Goal: Task Accomplishment & Management: Manage account settings

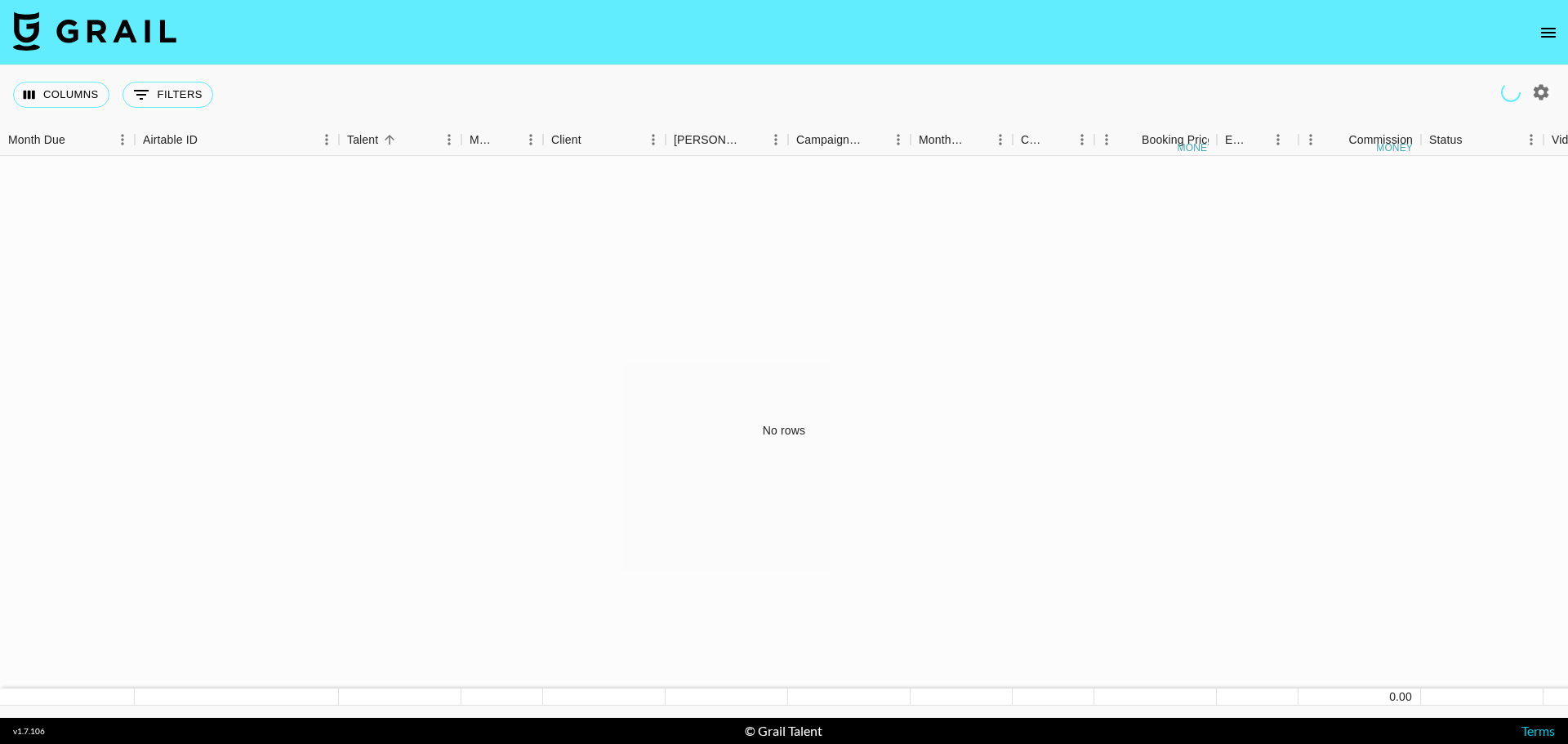
click at [1542, 26] on icon "open drawer" at bounding box center [1549, 33] width 19 height 19
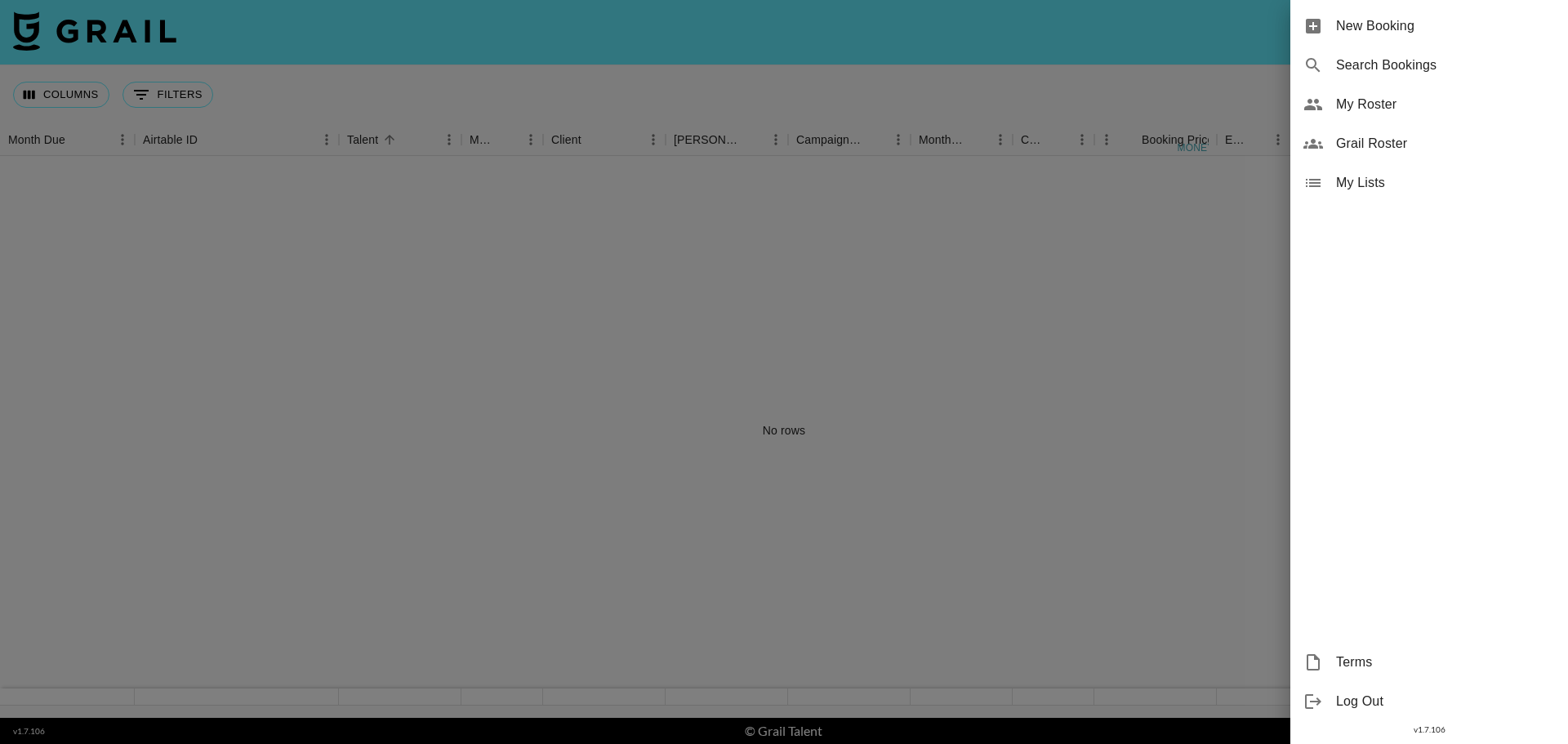
click at [1353, 95] on span "My Roster" at bounding box center [1445, 104] width 219 height 19
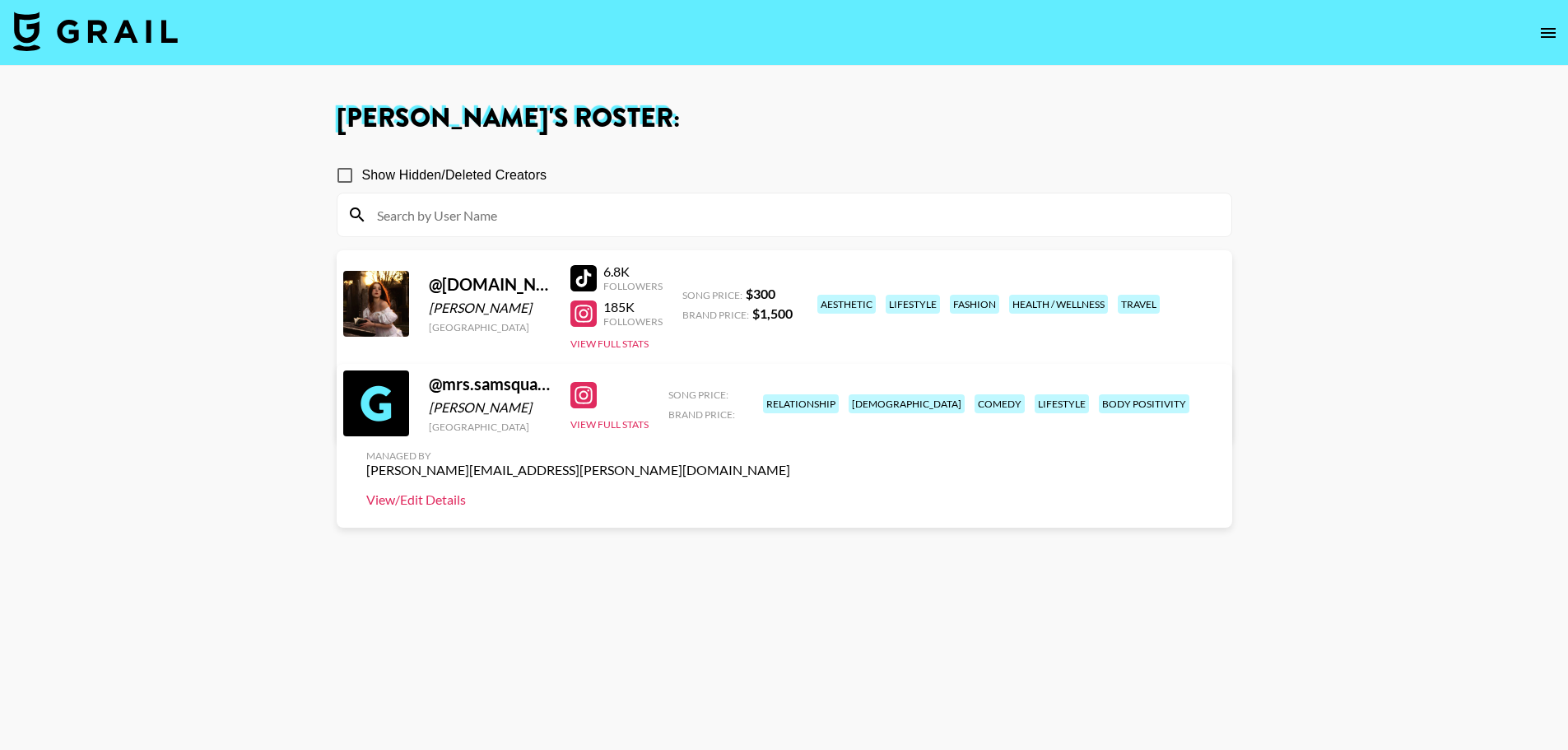
click at [790, 491] on link "View/Edit Details" at bounding box center [577, 499] width 424 height 17
click at [1317, 412] on main "[PERSON_NAME] 's Roster: Show Hidden/Deleted Creators @ [DOMAIN_NAME] [PERSON_N…" at bounding box center [784, 434] width 1568 height 737
click at [601, 431] on button "View Full Stats" at bounding box center [609, 425] width 78 height 12
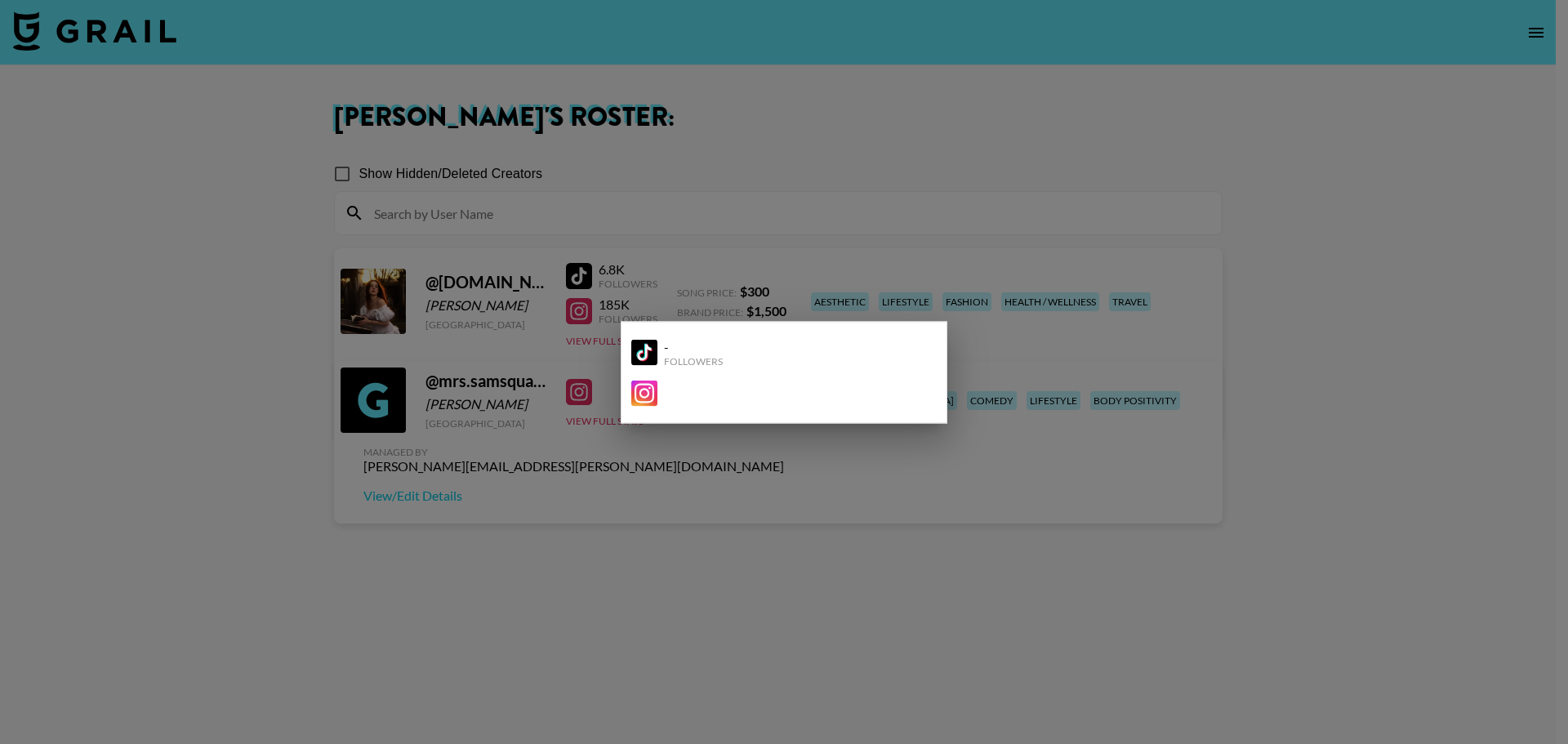
click at [702, 508] on div at bounding box center [784, 372] width 1568 height 744
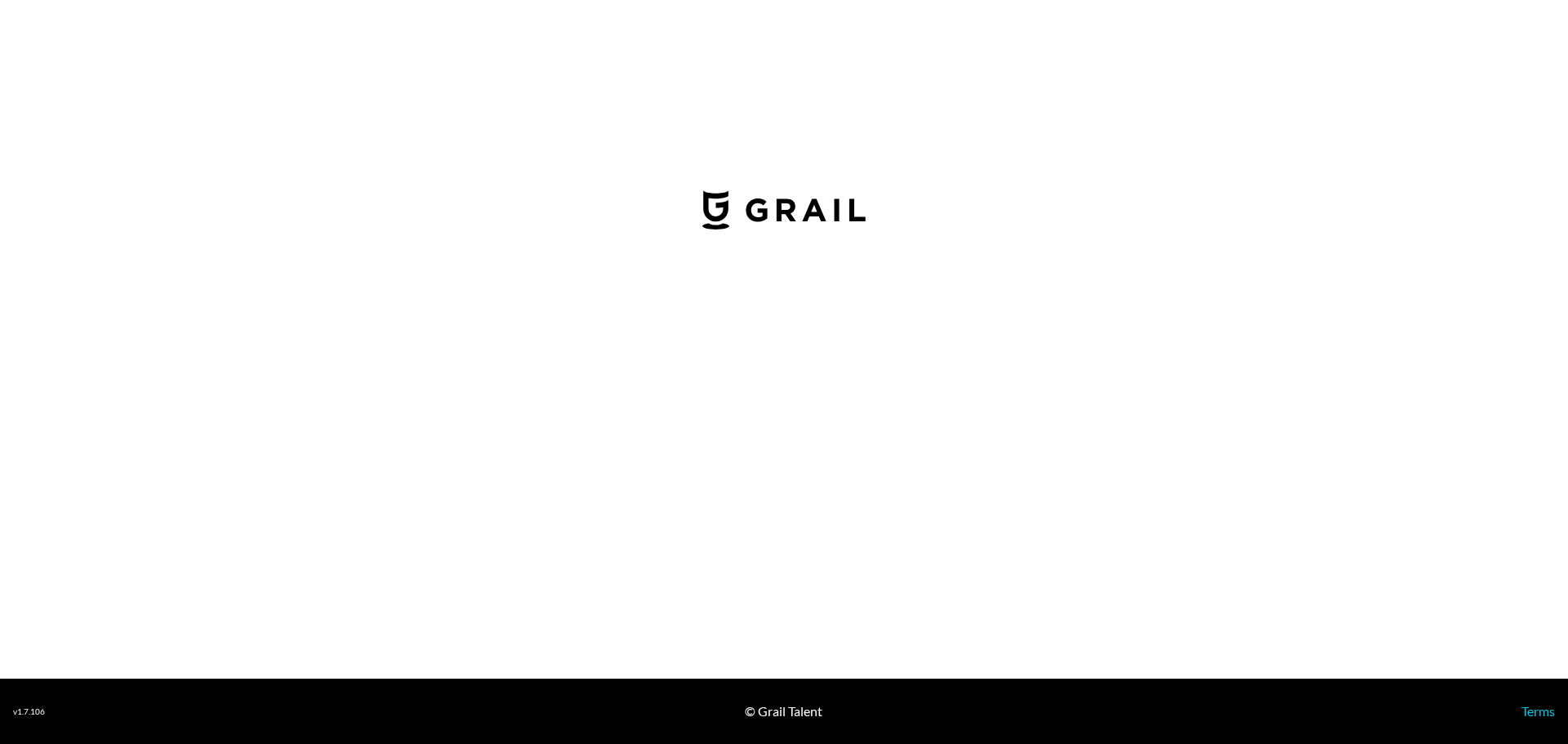
select select "USD"
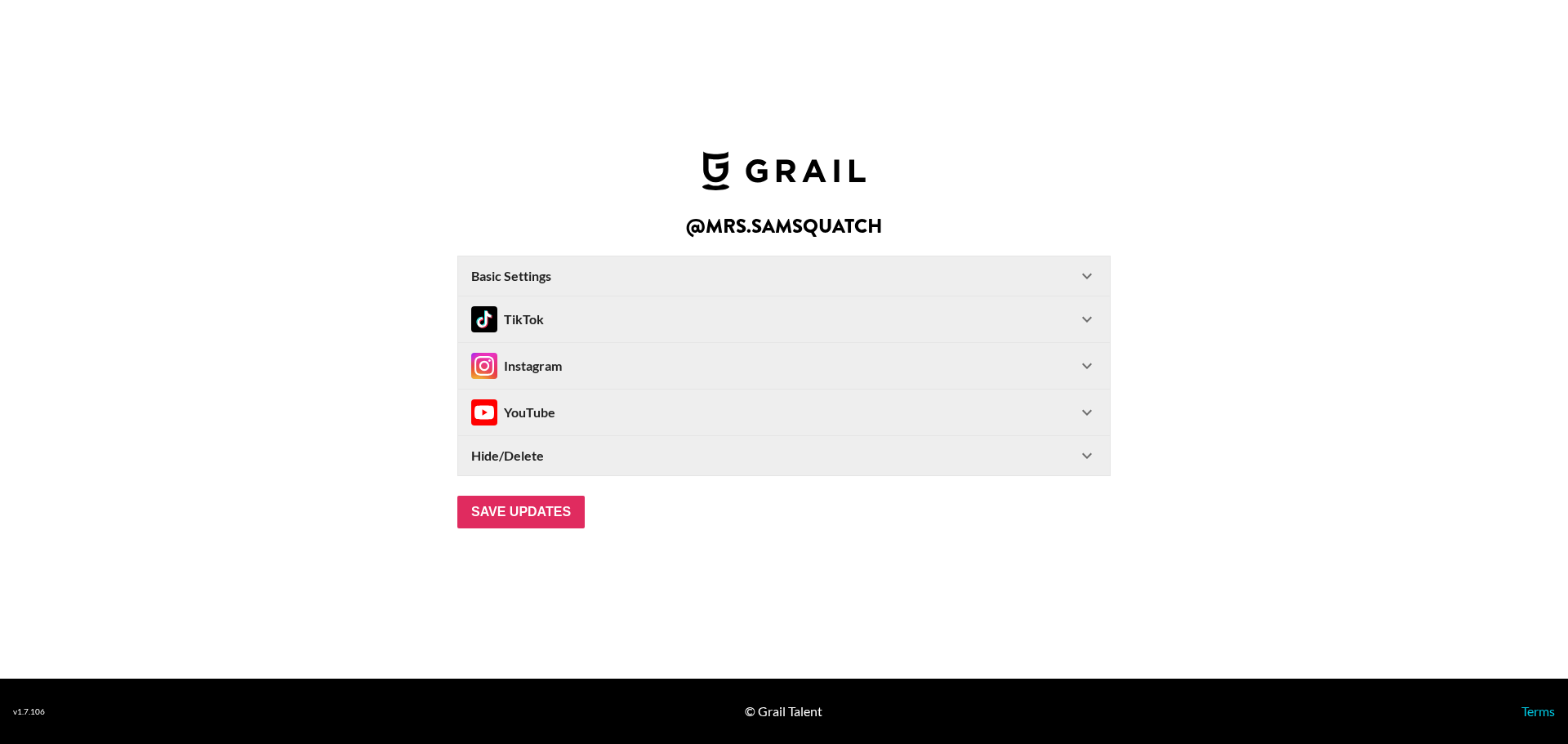
click at [590, 326] on div "TikTok" at bounding box center [774, 319] width 606 height 26
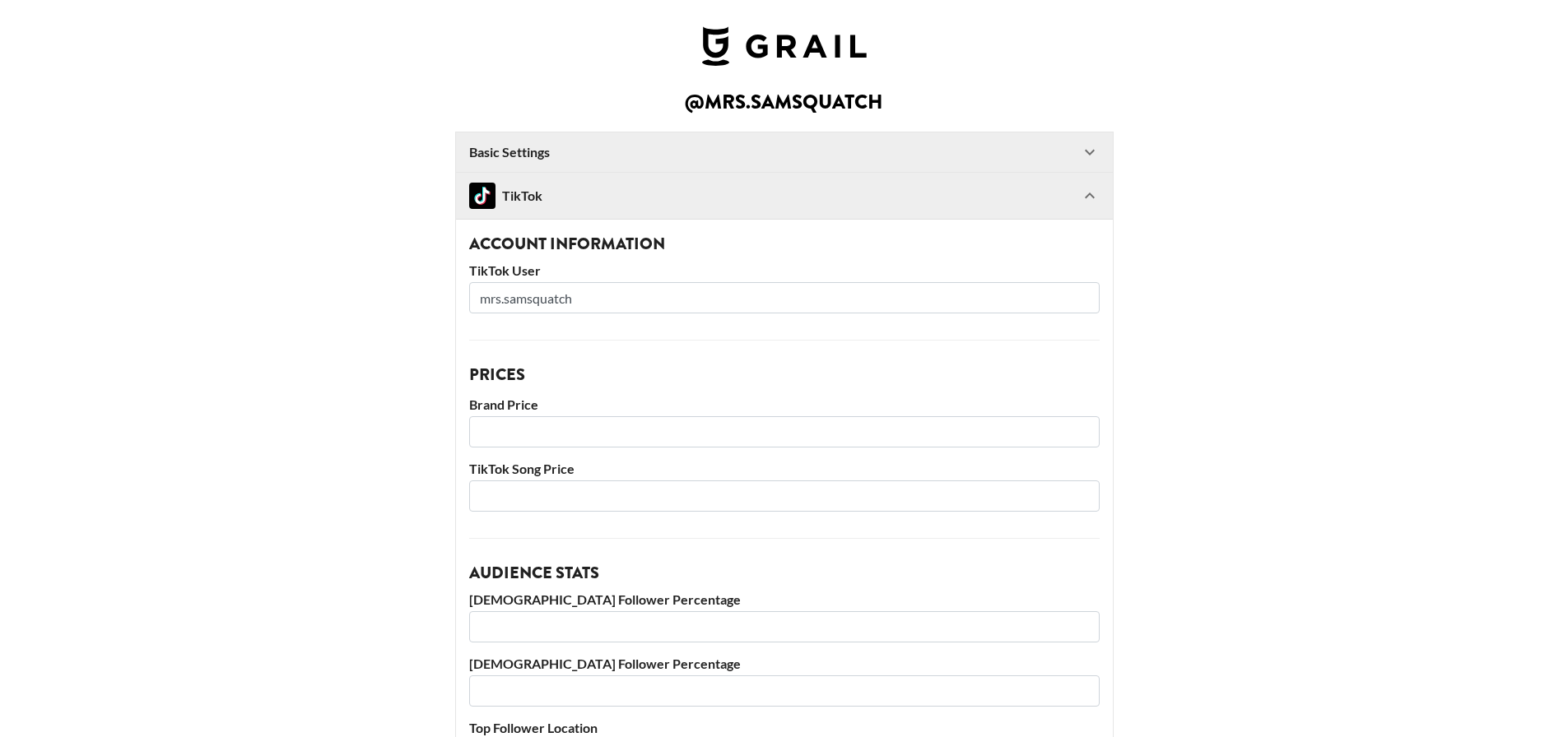
scroll to position [494, 0]
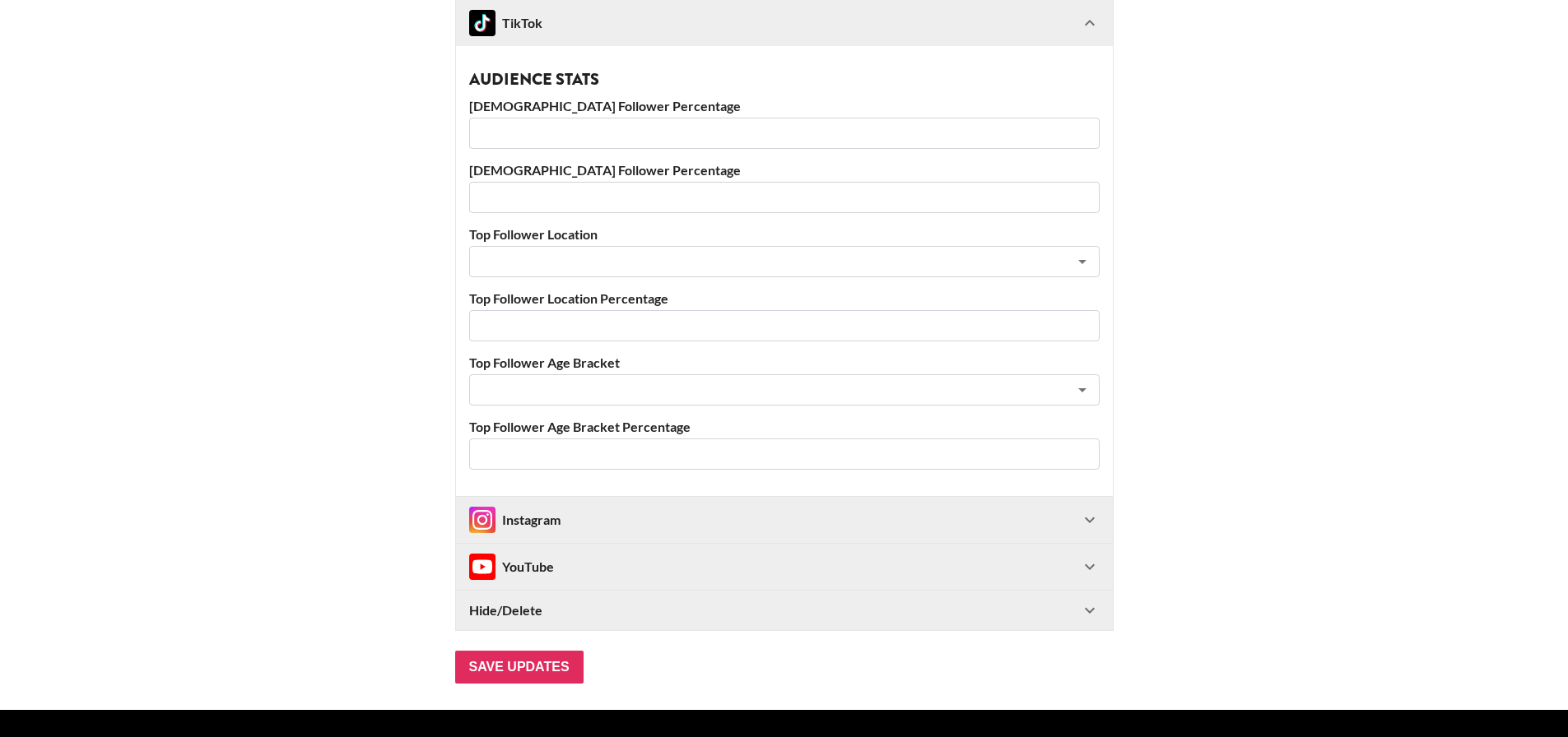
click at [620, 569] on div "YouTube" at bounding box center [774, 567] width 610 height 27
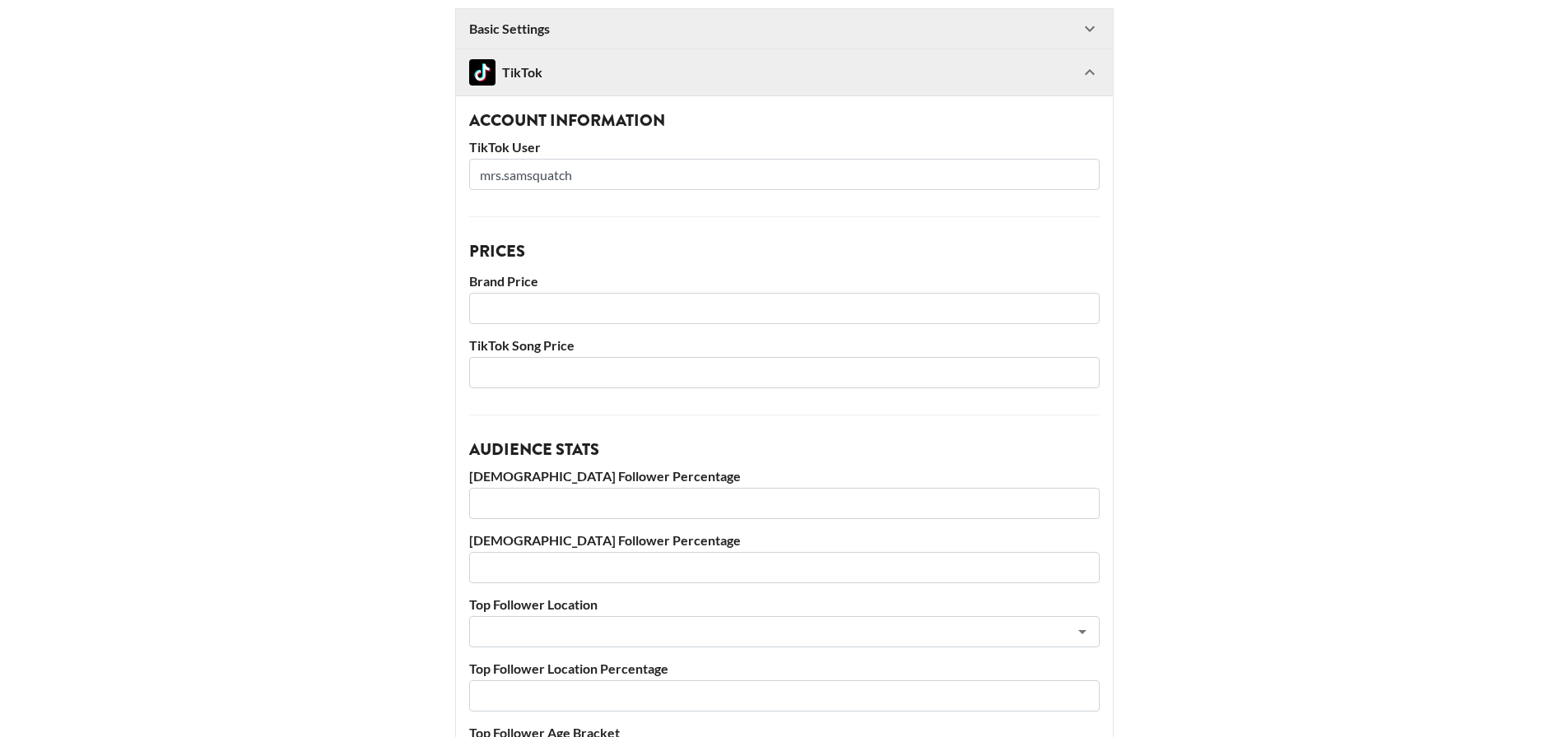
scroll to position [535, 0]
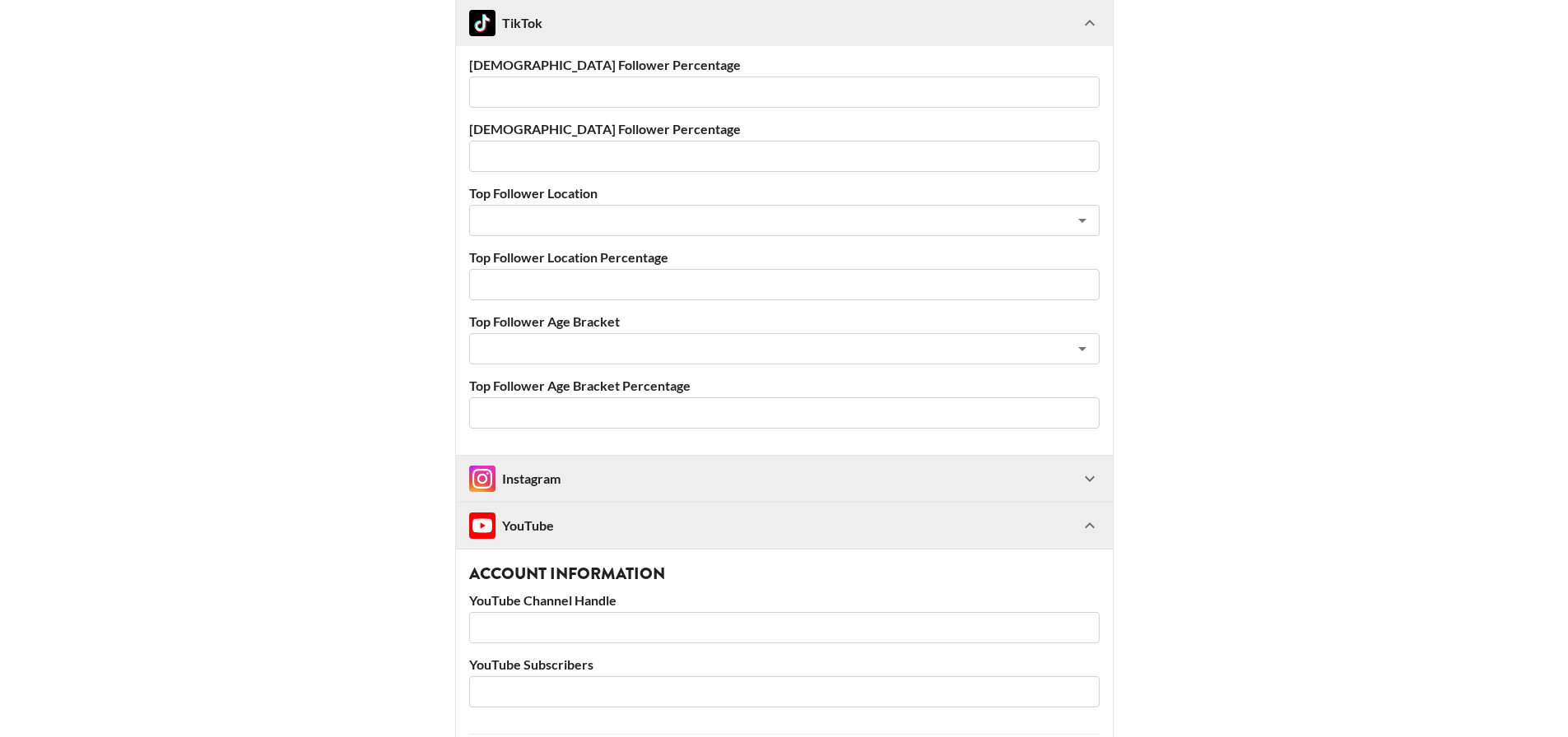
click at [611, 477] on div "Instagram" at bounding box center [774, 479] width 610 height 27
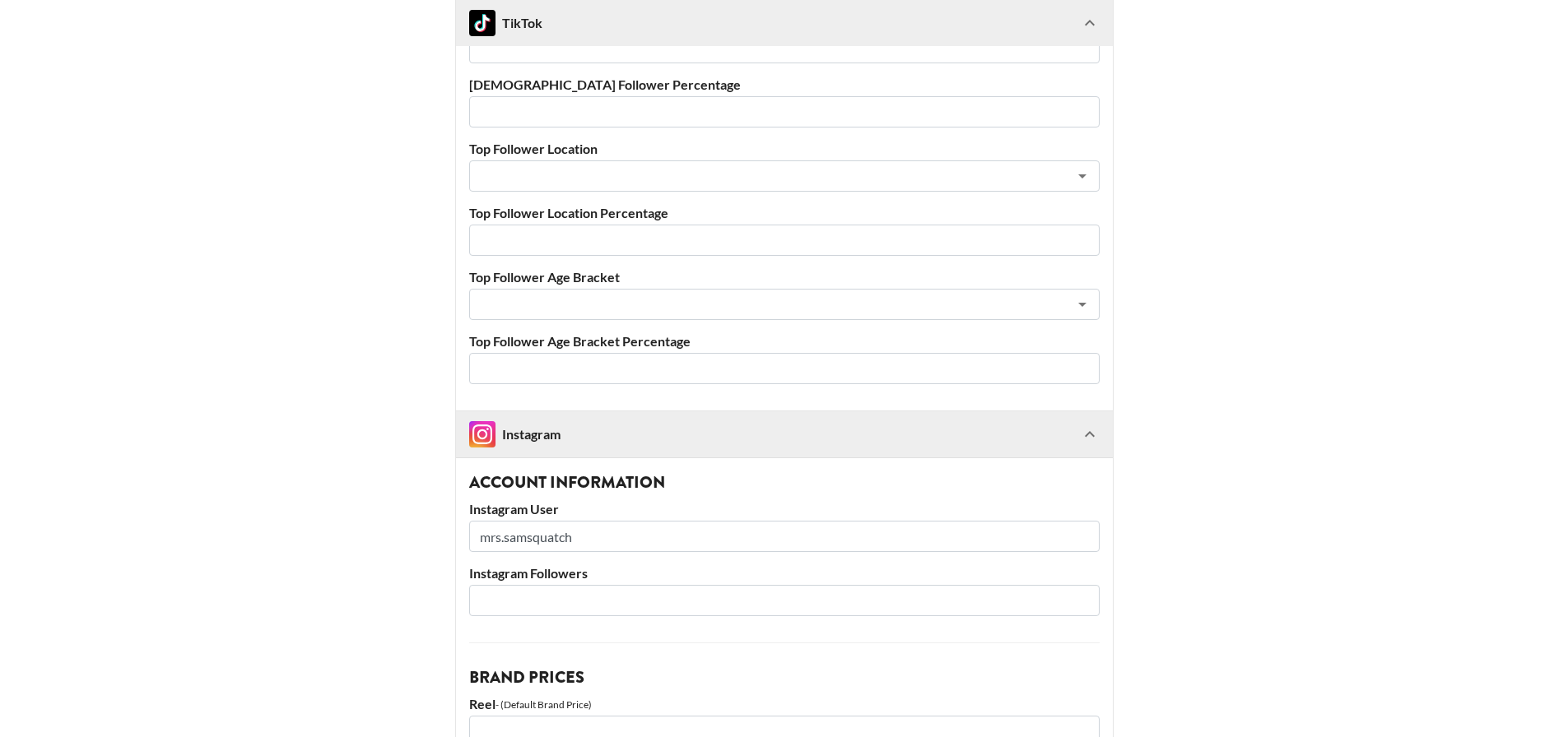
scroll to position [453, 0]
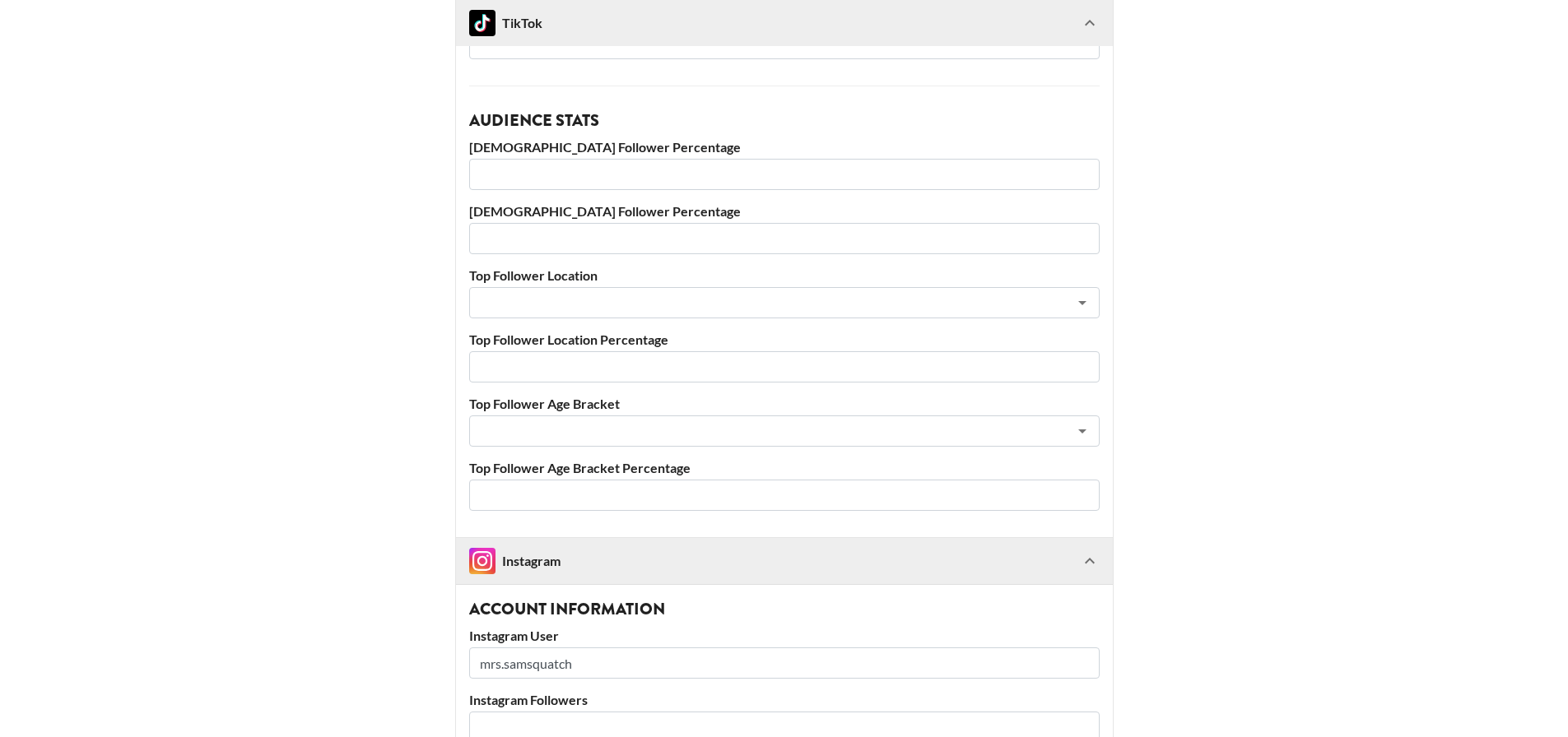
click at [619, 559] on div "Instagram" at bounding box center [774, 561] width 610 height 27
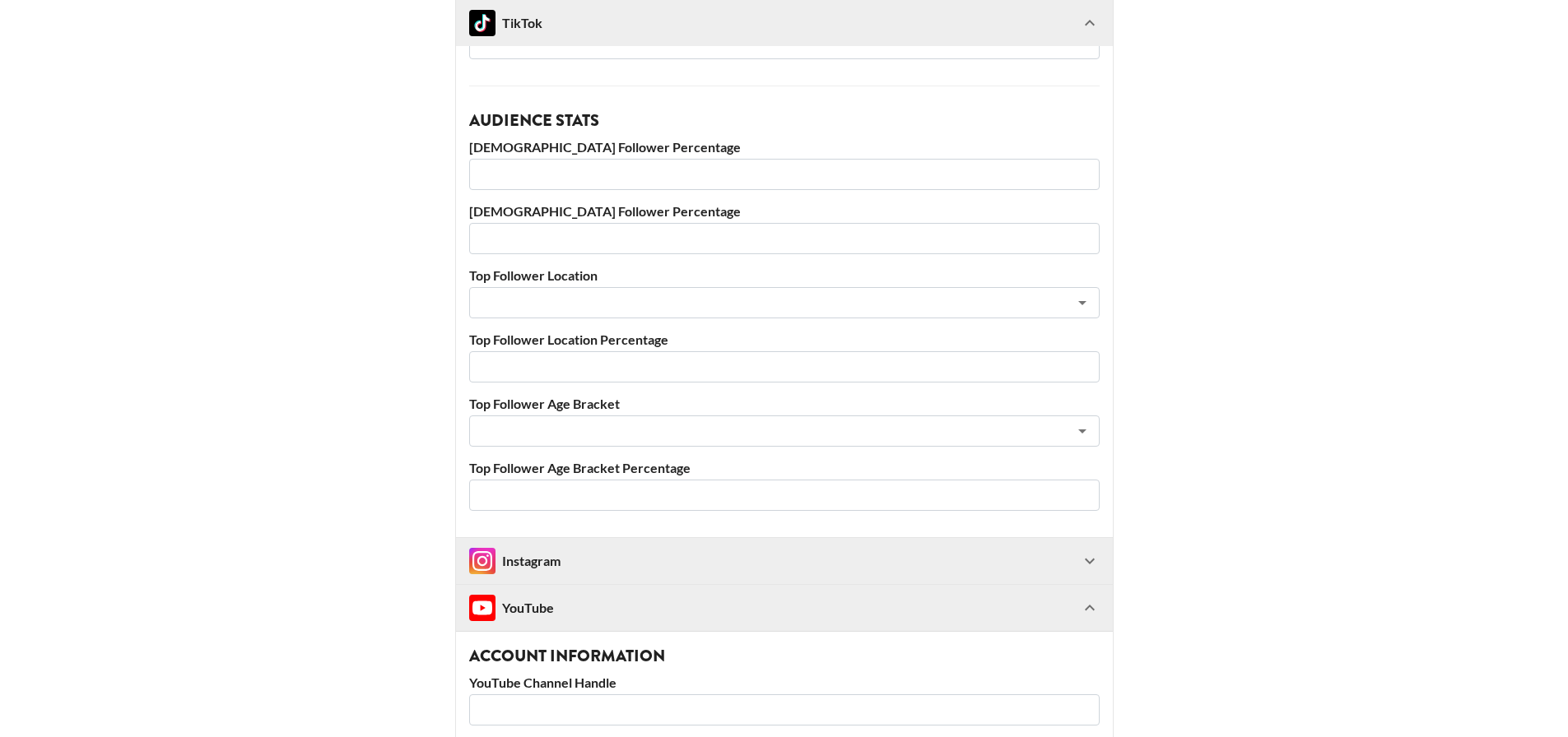
click at [610, 617] on div "YouTube" at bounding box center [774, 608] width 610 height 27
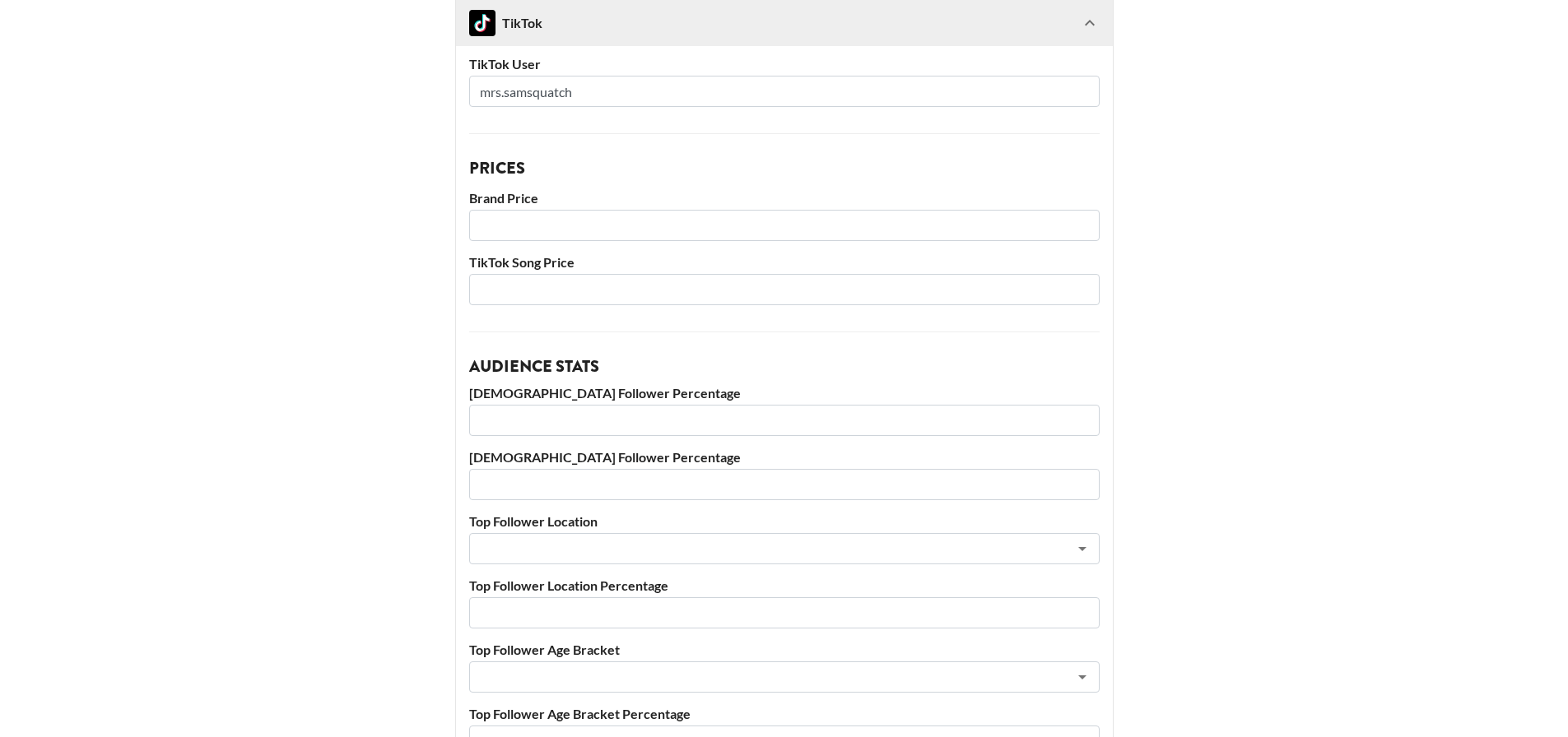
scroll to position [0, 0]
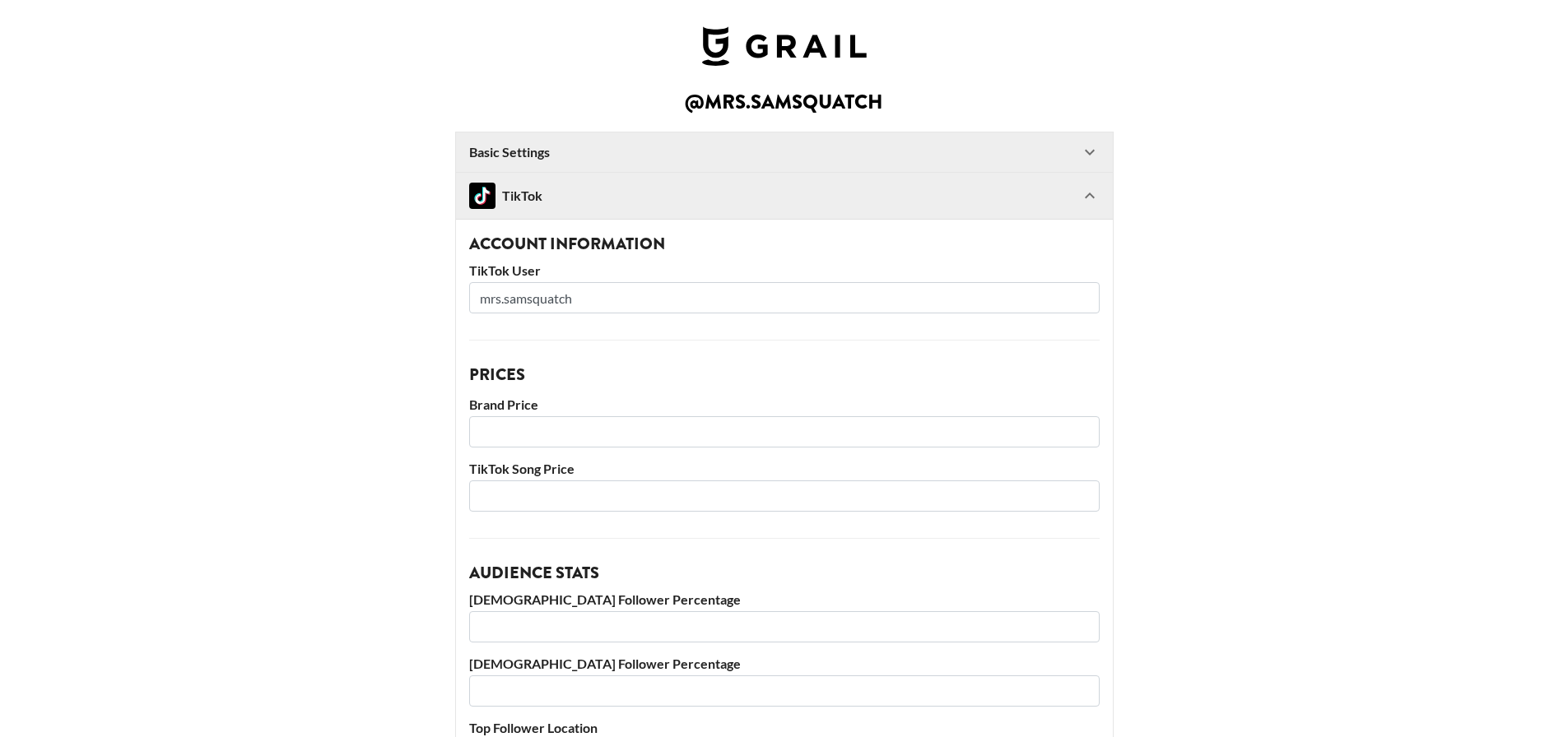
click at [591, 204] on div "TikTok" at bounding box center [774, 196] width 610 height 27
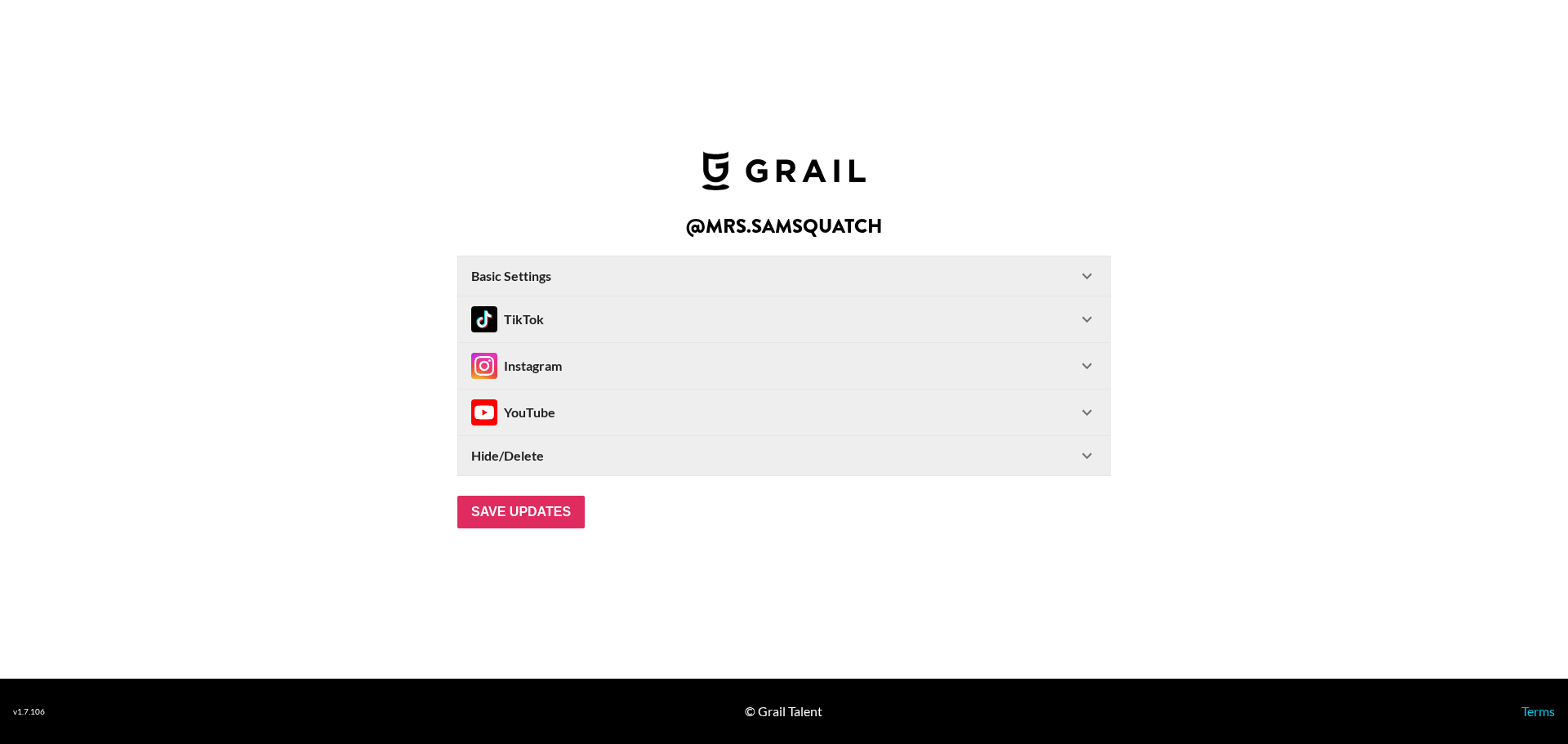
click at [595, 272] on div "Basic Settings" at bounding box center [774, 276] width 606 height 17
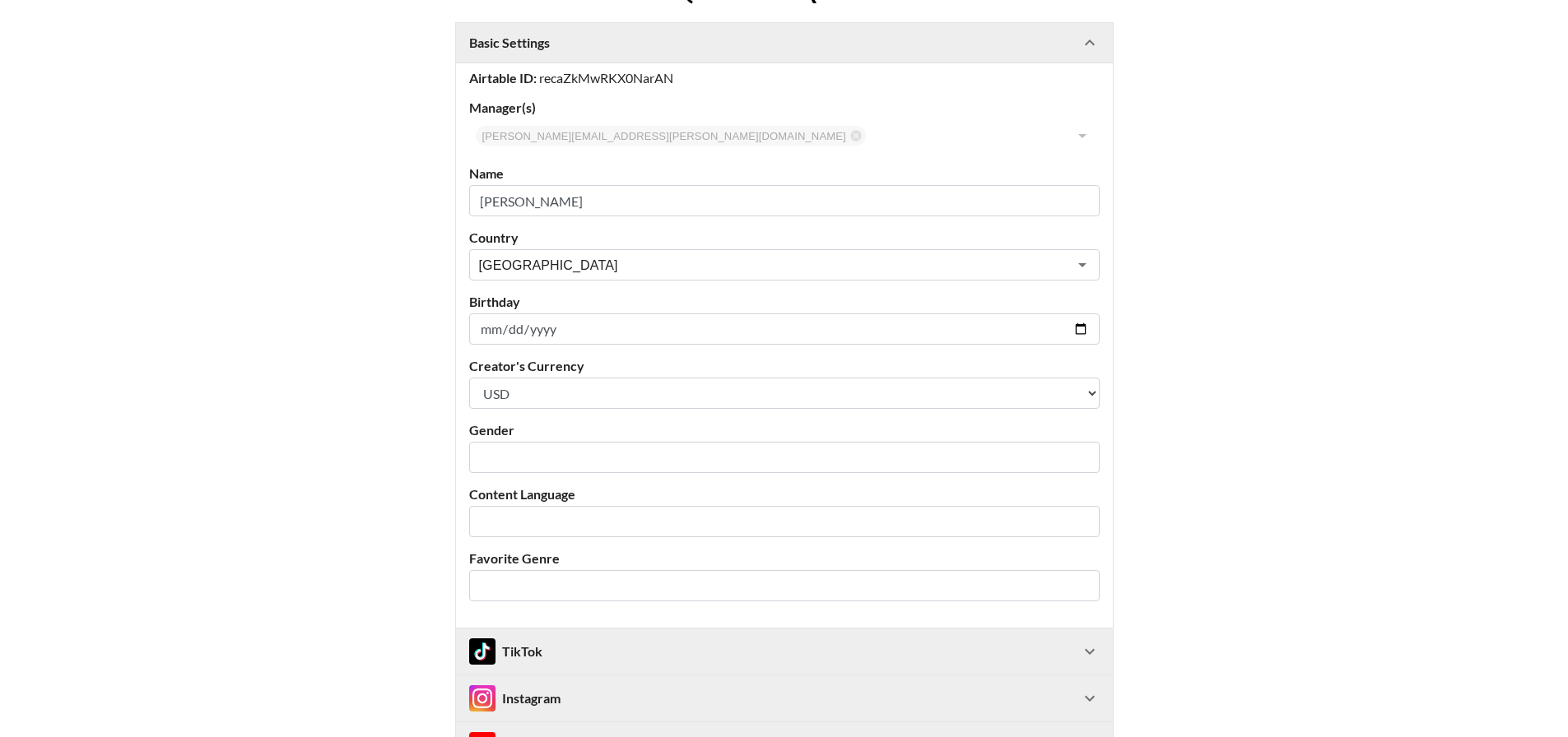
scroll to position [83, 0]
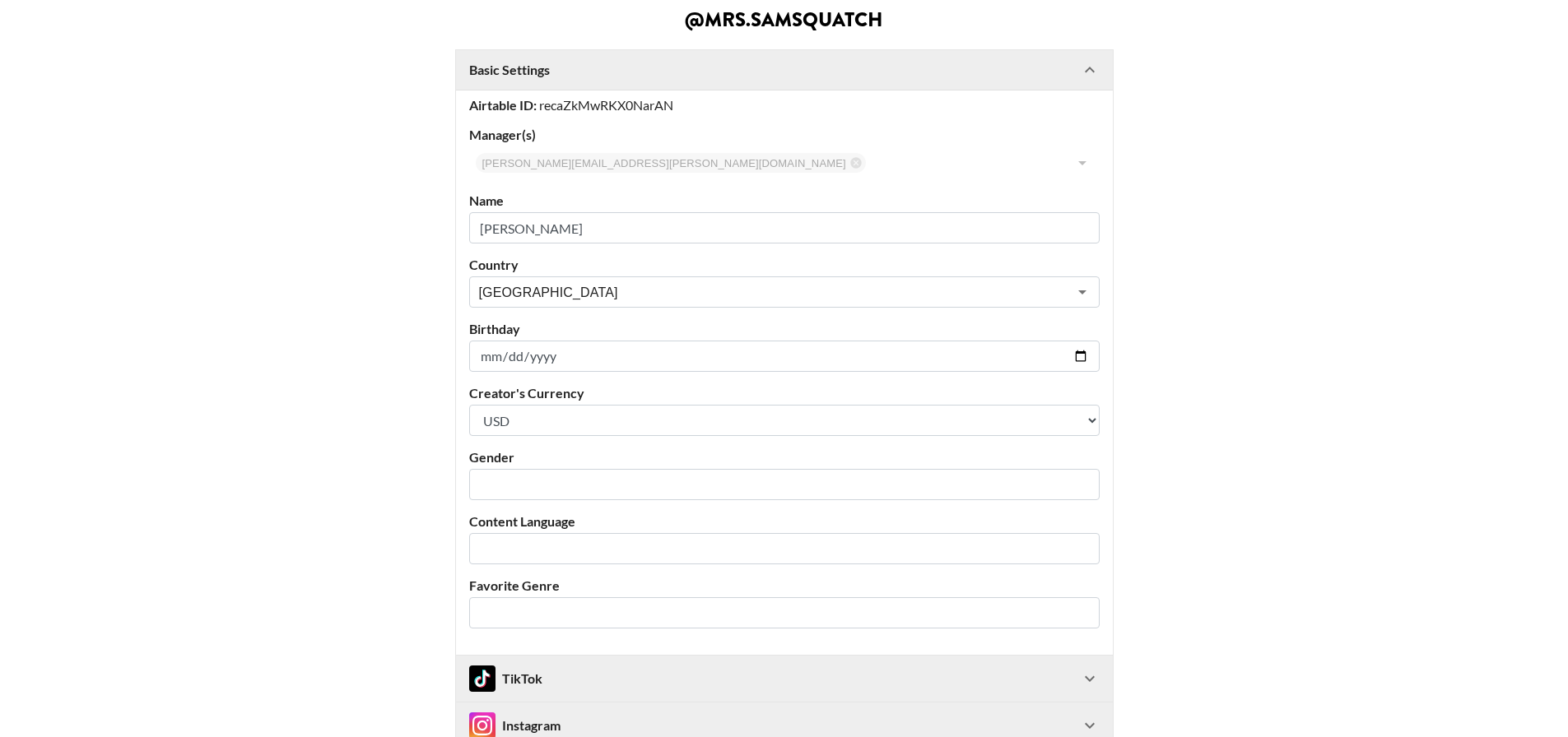
drag, startPoint x: 577, startPoint y: 227, endPoint x: 472, endPoint y: 229, distance: 105.0
click at [472, 229] on div "Airtable ID: recaZkMwRKX0NarAN Manager(s) taylor.chambers@grail-talent.com ​ Na…" at bounding box center [784, 372] width 657 height 566
